Goal: Find specific page/section: Find specific page/section

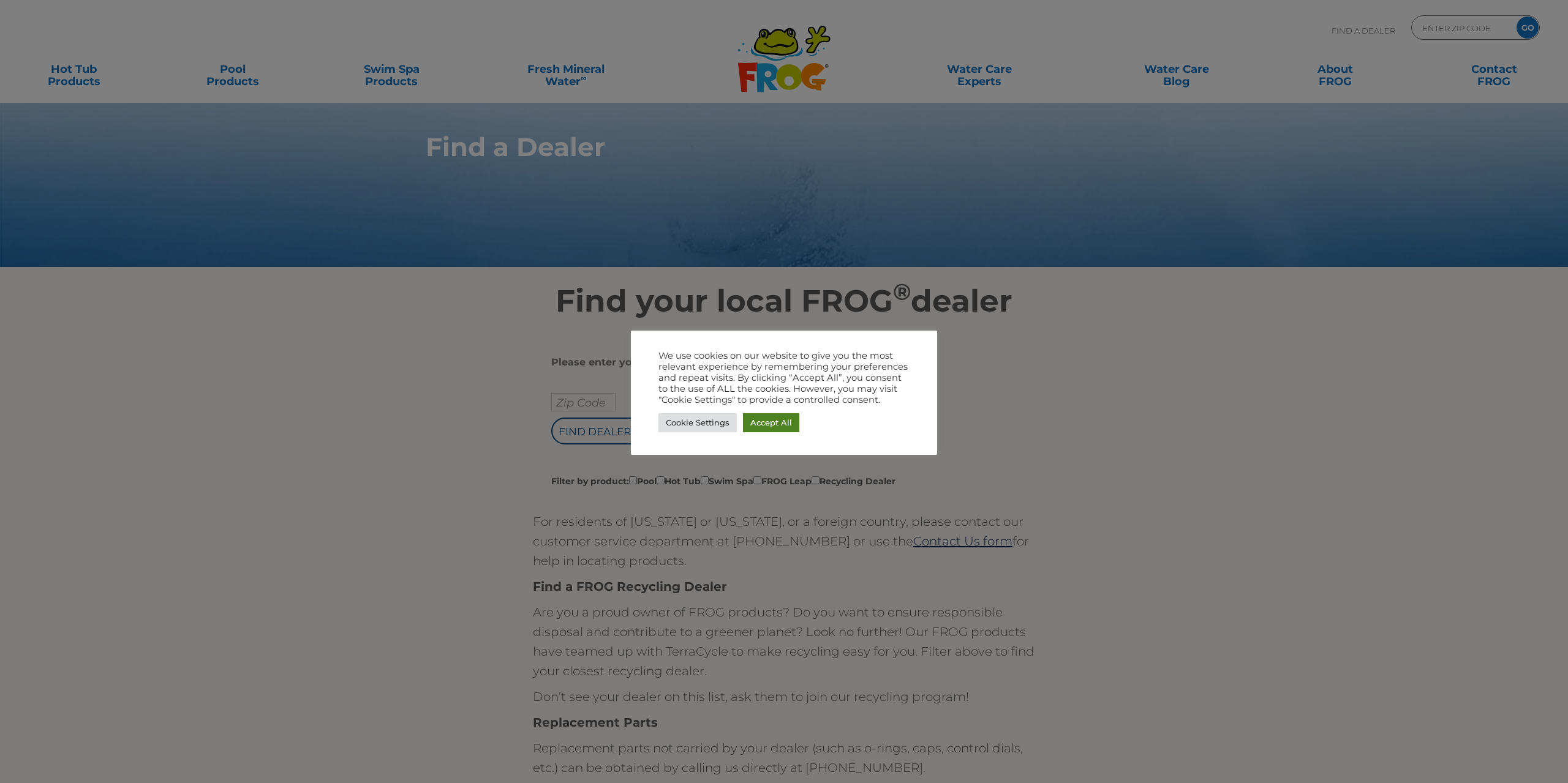
click at [776, 418] on link "Accept All" at bounding box center [771, 423] width 56 height 19
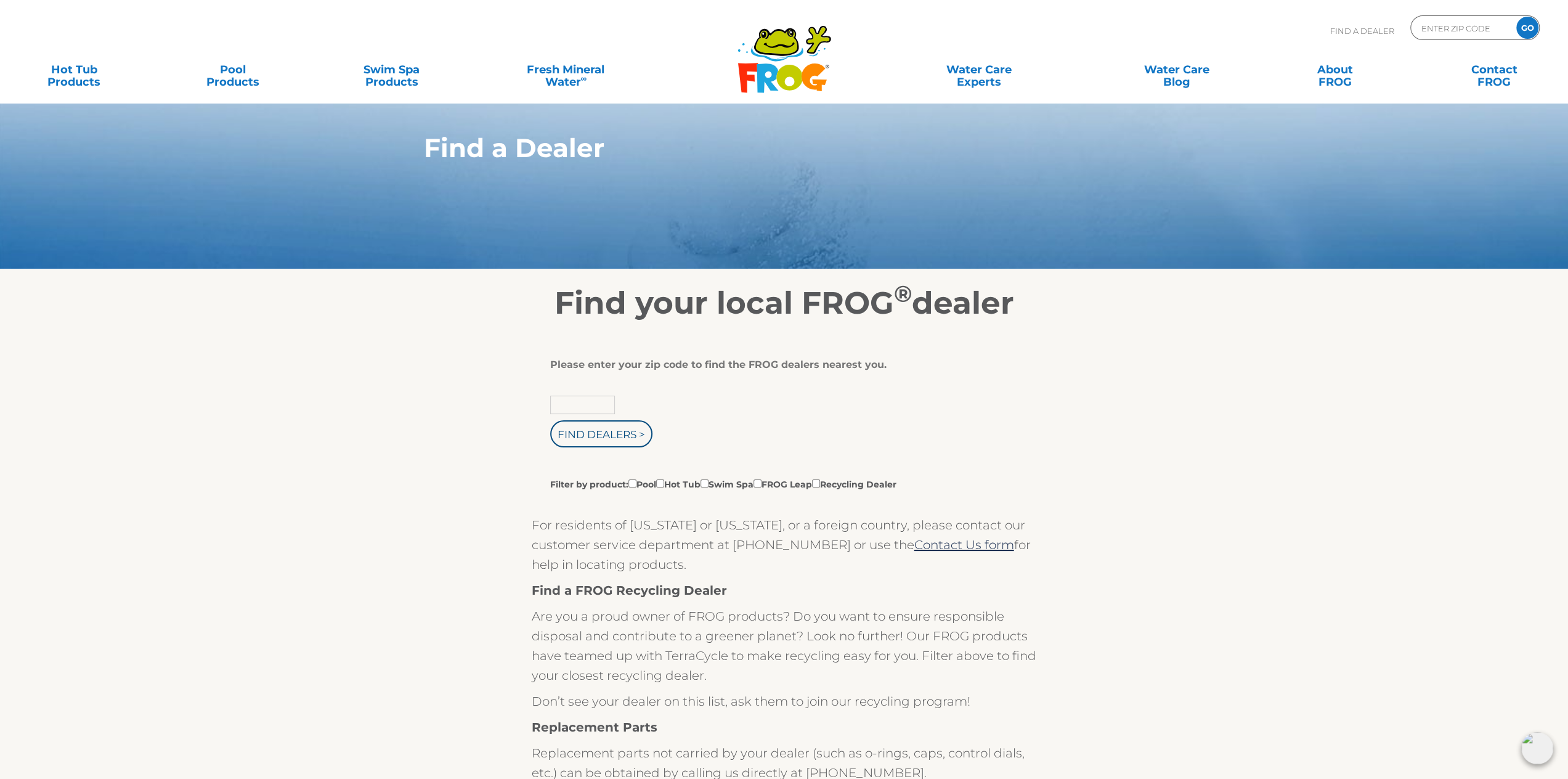
click at [586, 404] on input "text" at bounding box center [582, 405] width 65 height 18
type input "80126"
click at [550, 421] on input "Find Dealers >" at bounding box center [601, 434] width 102 height 27
click at [594, 433] on input "Find Dealers >" at bounding box center [601, 434] width 102 height 27
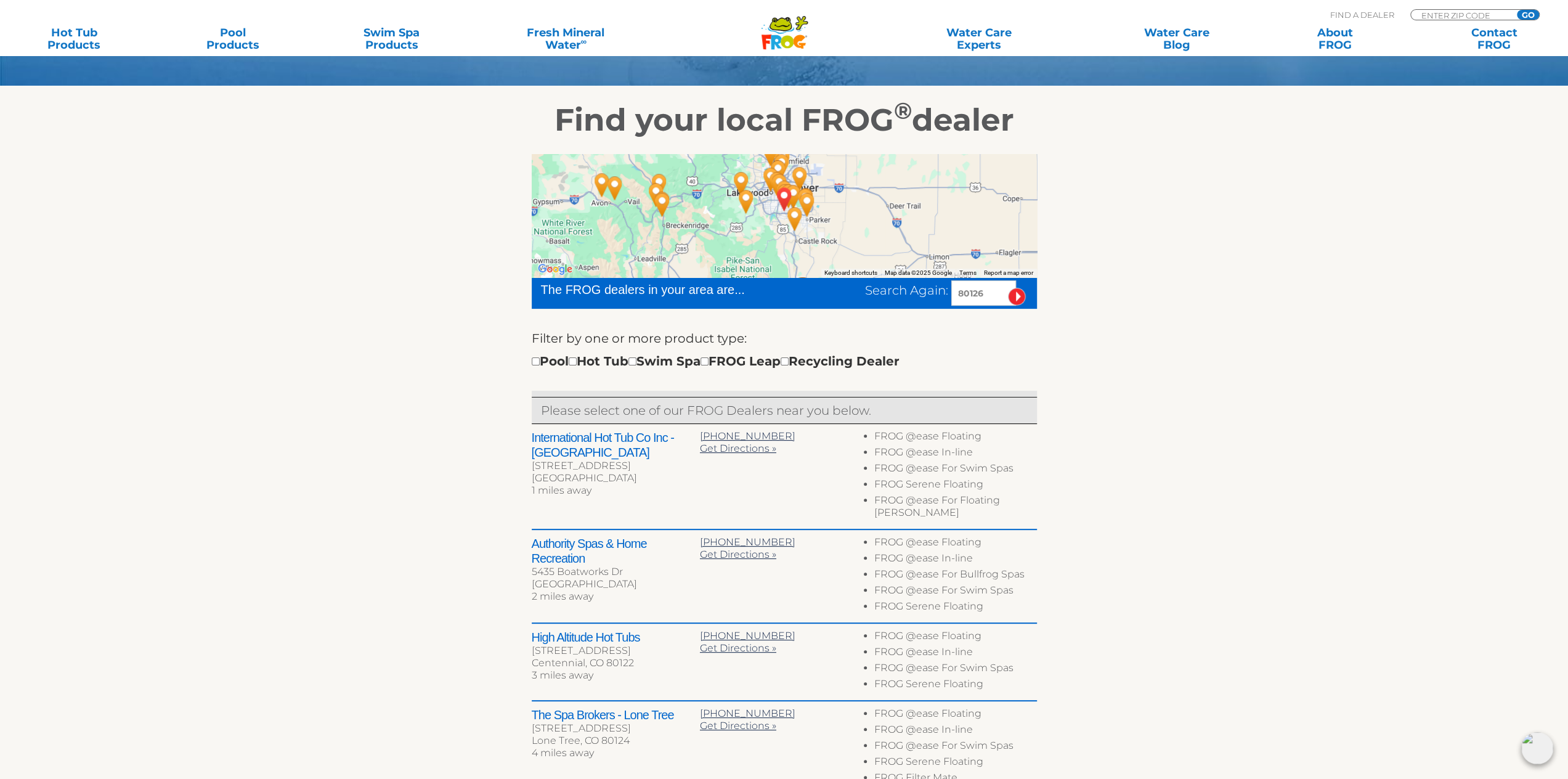
scroll to position [185, 0]
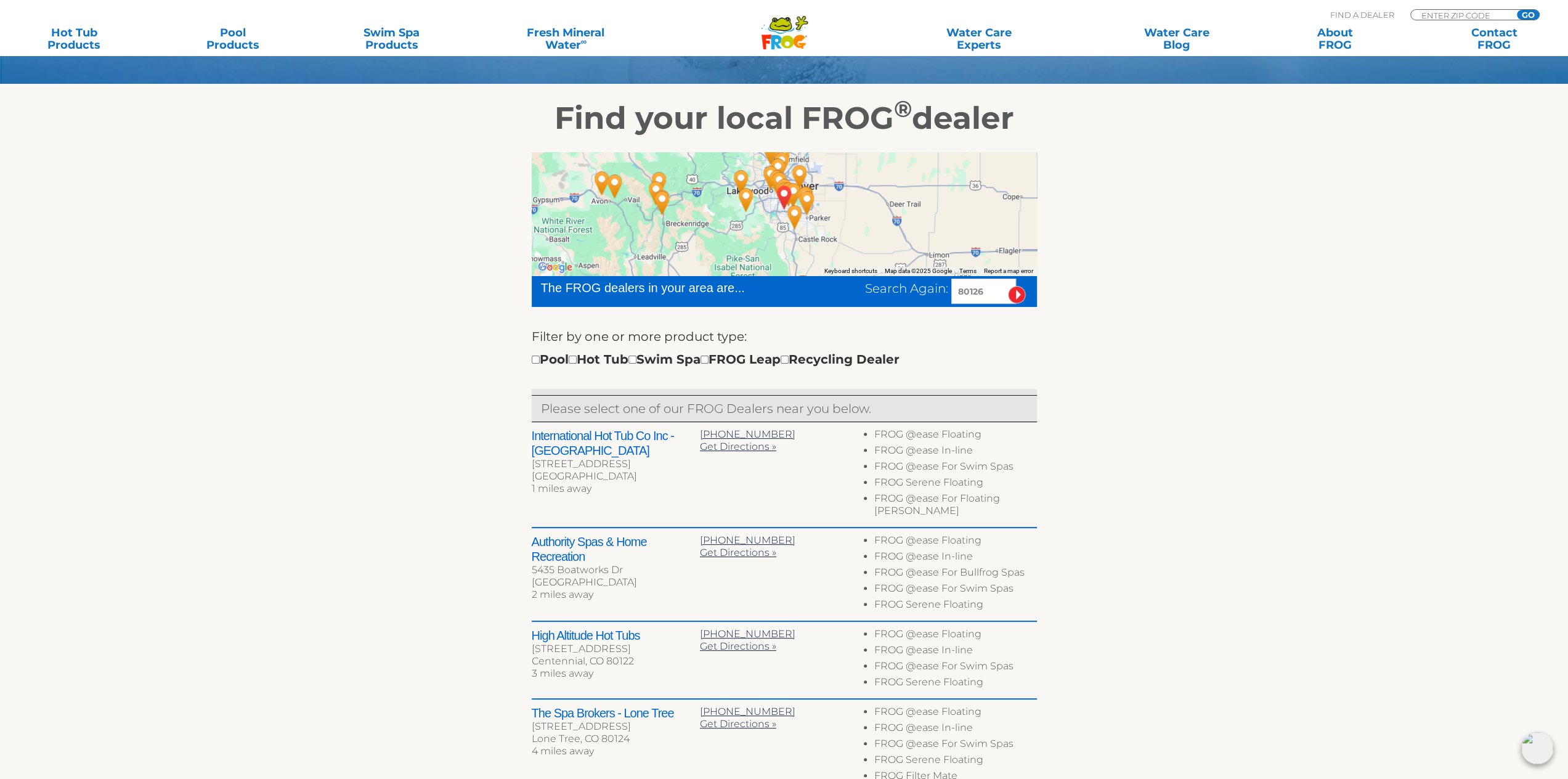
click at [1226, 339] on section "Find your local FROG ® dealer ← Move left → Move right ↑ Move up ↓ Move down + …" at bounding box center [784, 520] width 1568 height 871
